Goal: Information Seeking & Learning: Learn about a topic

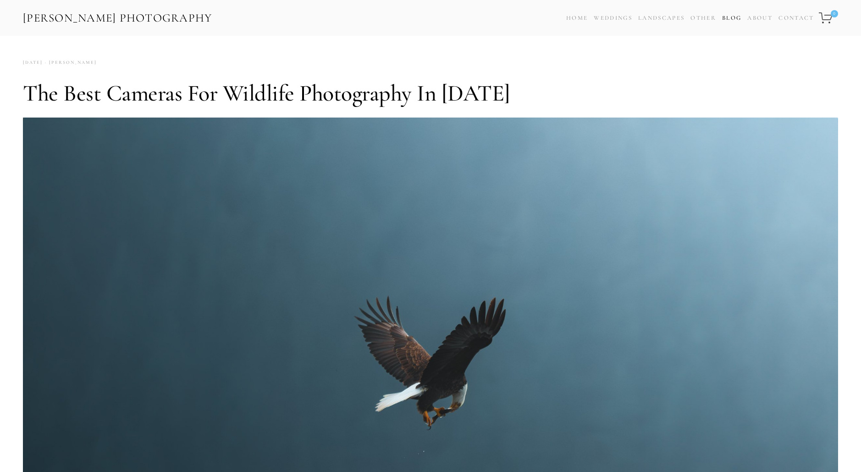
click at [730, 18] on link "Blog" at bounding box center [731, 17] width 19 height 13
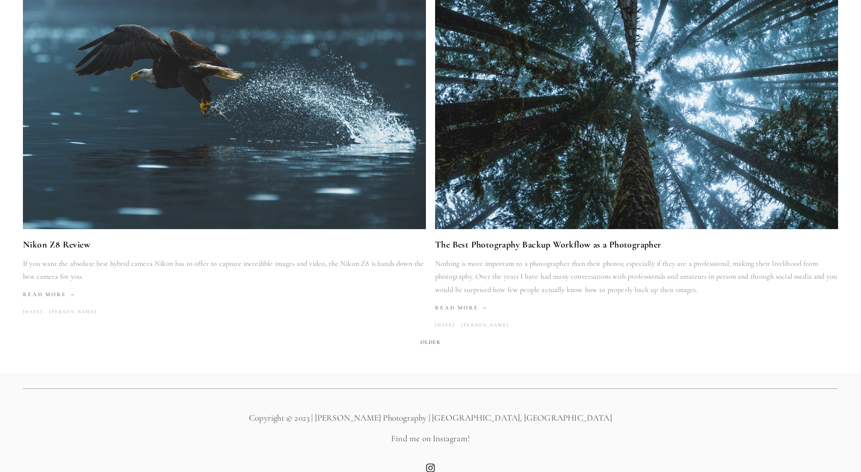
scroll to position [1672, 0]
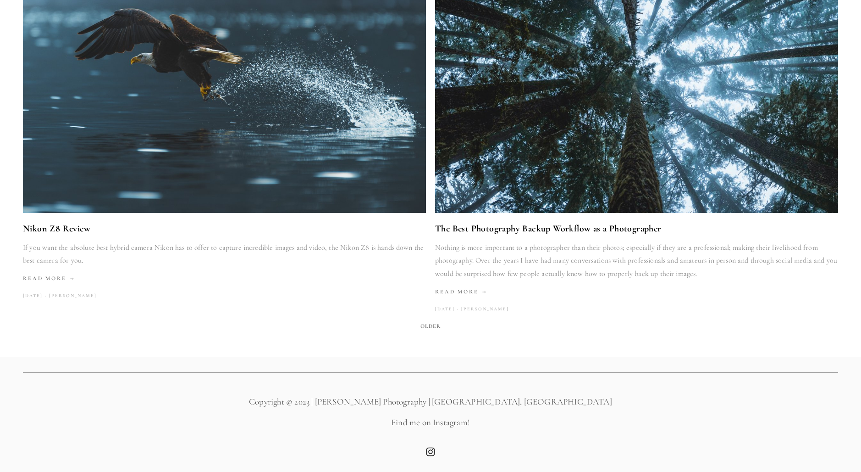
click at [433, 325] on span "Older" at bounding box center [431, 325] width 28 height 13
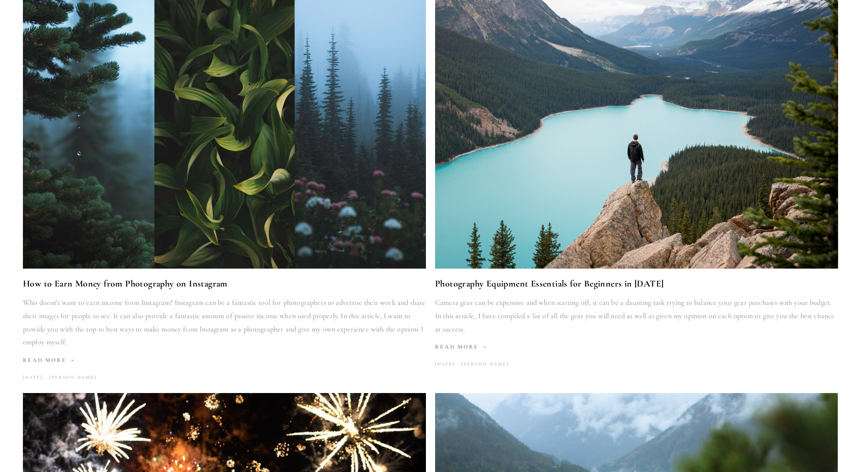
scroll to position [183, 0]
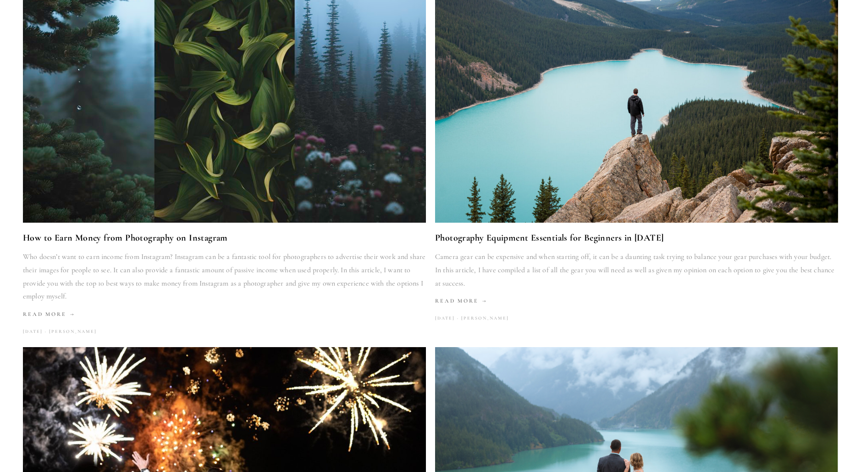
click at [576, 171] on img at bounding box center [636, 88] width 493 height 269
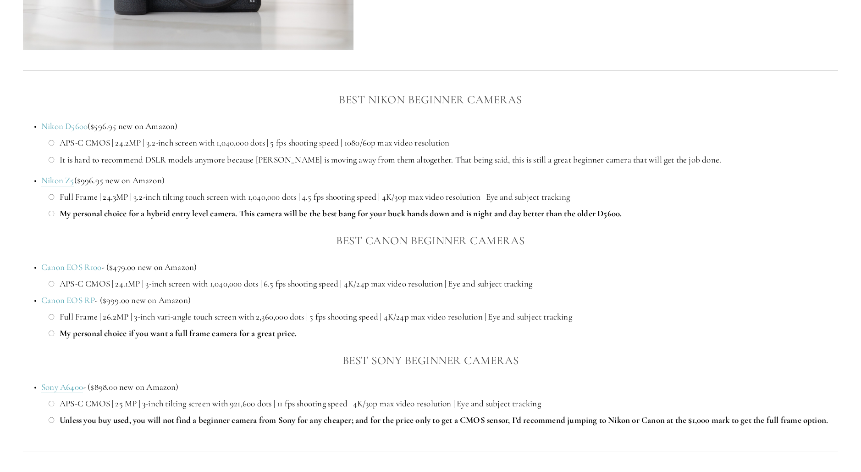
scroll to position [734, 0]
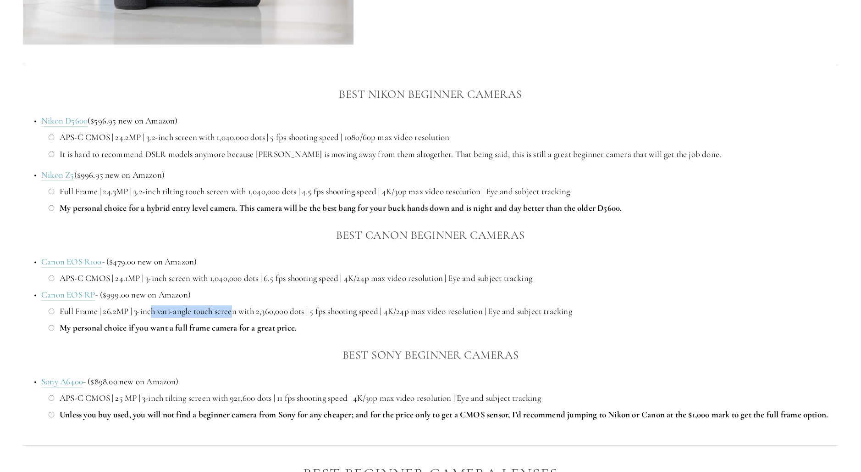
drag, startPoint x: 150, startPoint y: 312, endPoint x: 235, endPoint y: 303, distance: 85.3
click at [235, 303] on li "Canon EOS RP - ($999.00 new on Amazon) Full Frame | 26.2MP | 3-inch vari-angle …" at bounding box center [439, 311] width 797 height 45
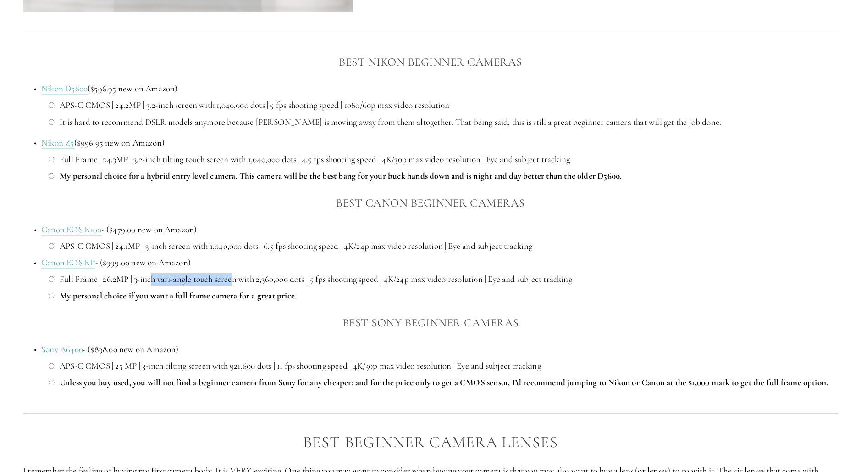
scroll to position [780, 0]
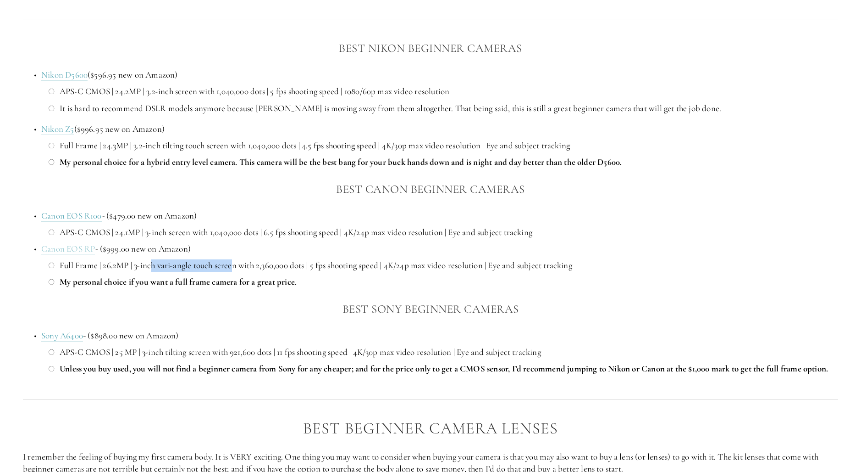
click at [83, 247] on link "Canon EOS RP" at bounding box center [68, 248] width 54 height 11
